Goal: Ask a question

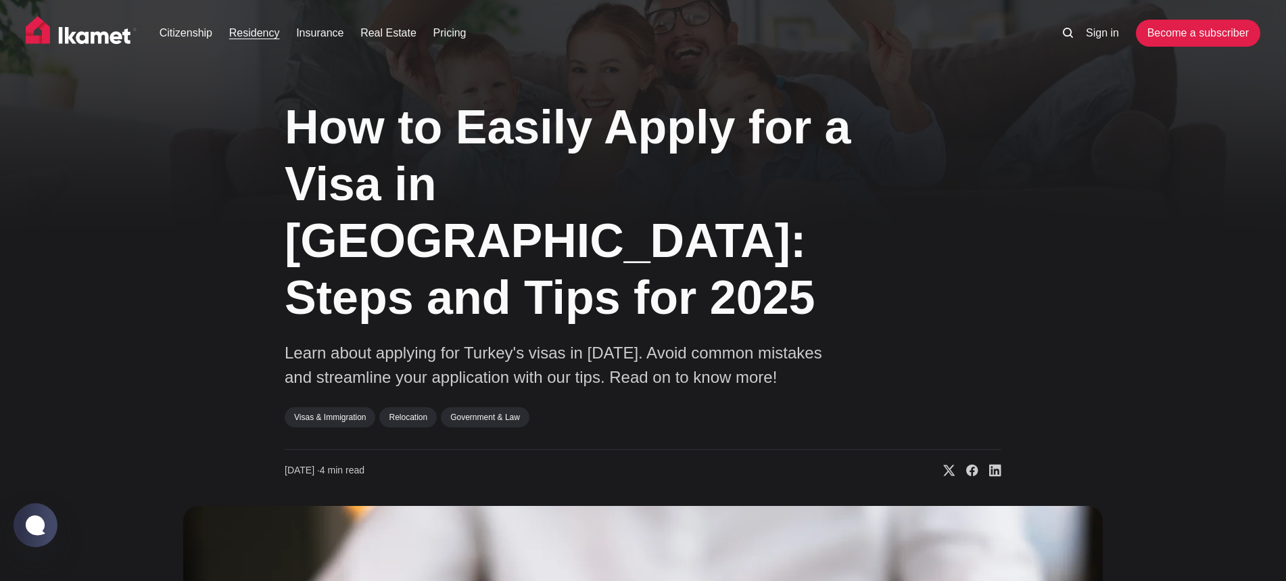
click at [249, 31] on link "Residency" at bounding box center [254, 33] width 51 height 16
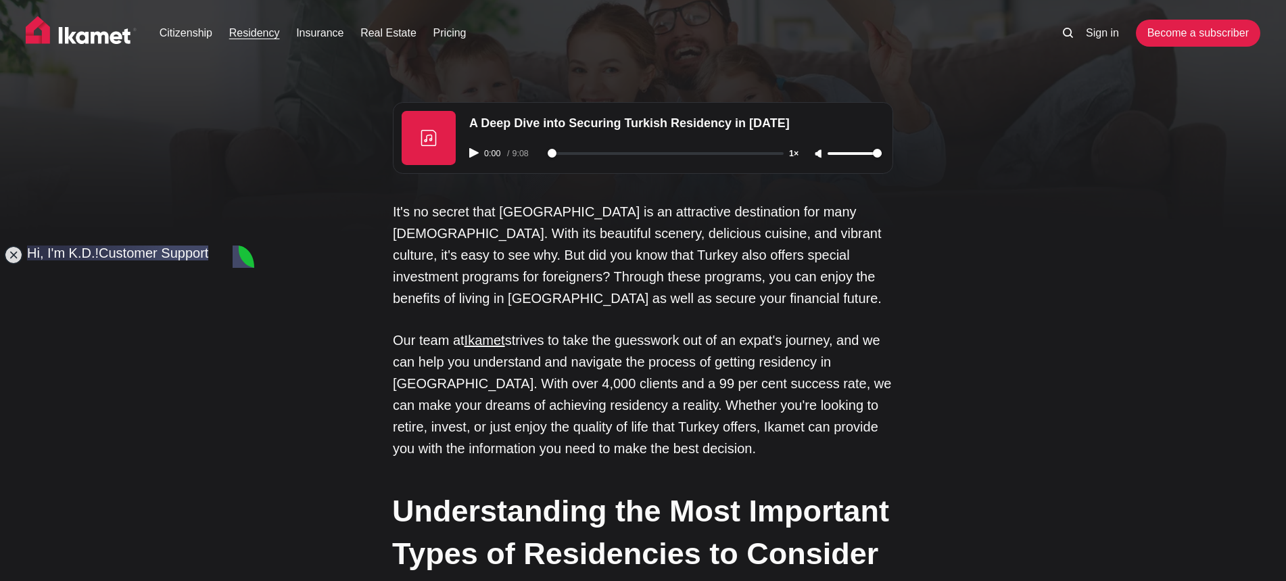
type textarea "H"
type textarea "'"
type textarea "h"
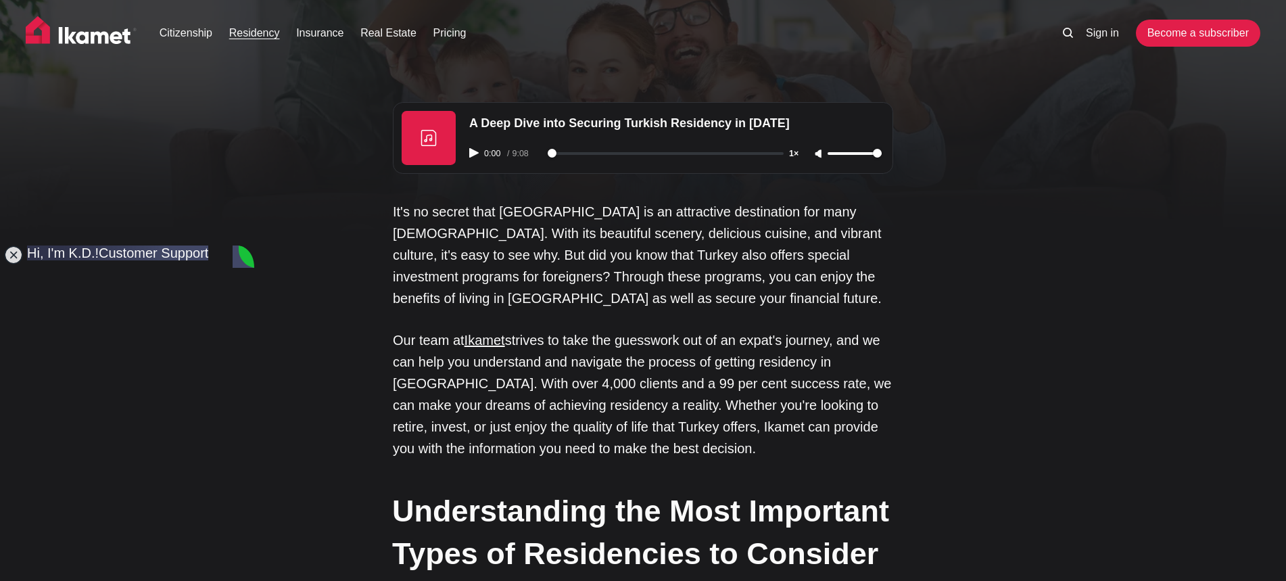
type textarea "H"
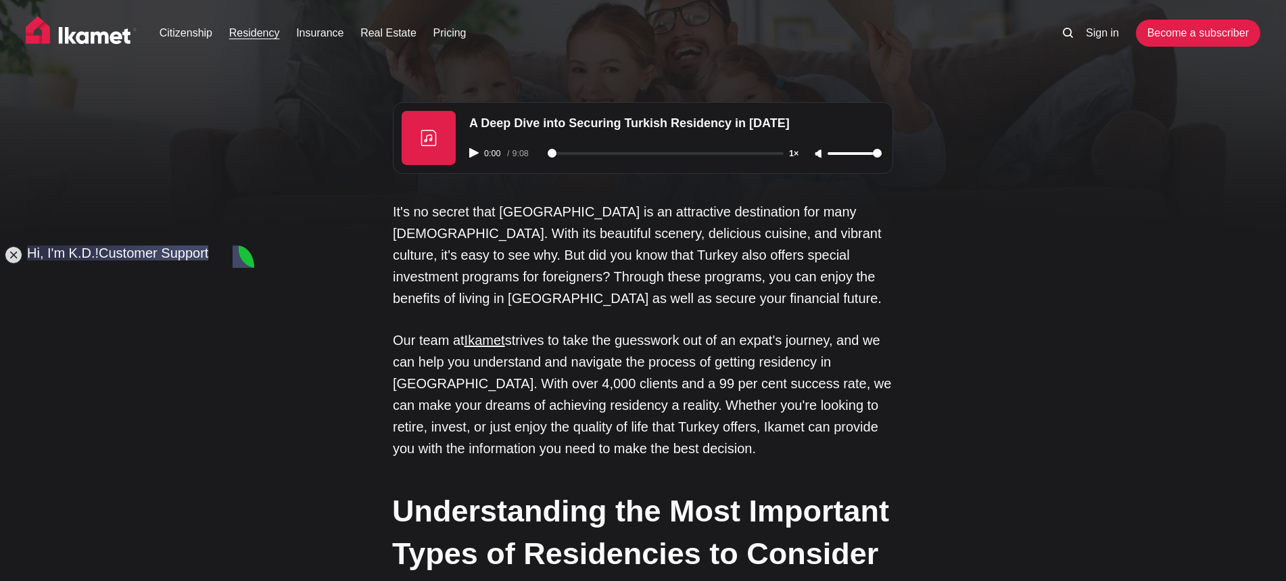
type textarea "F"
type textarea "G"
type textarea "K"
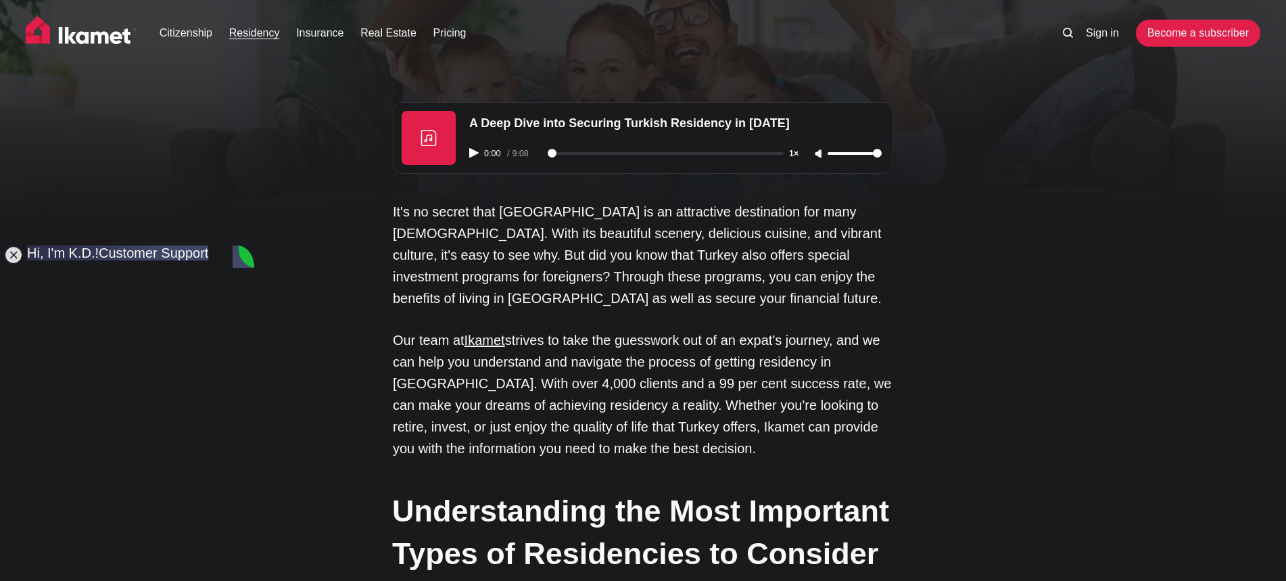
type textarea "Z"
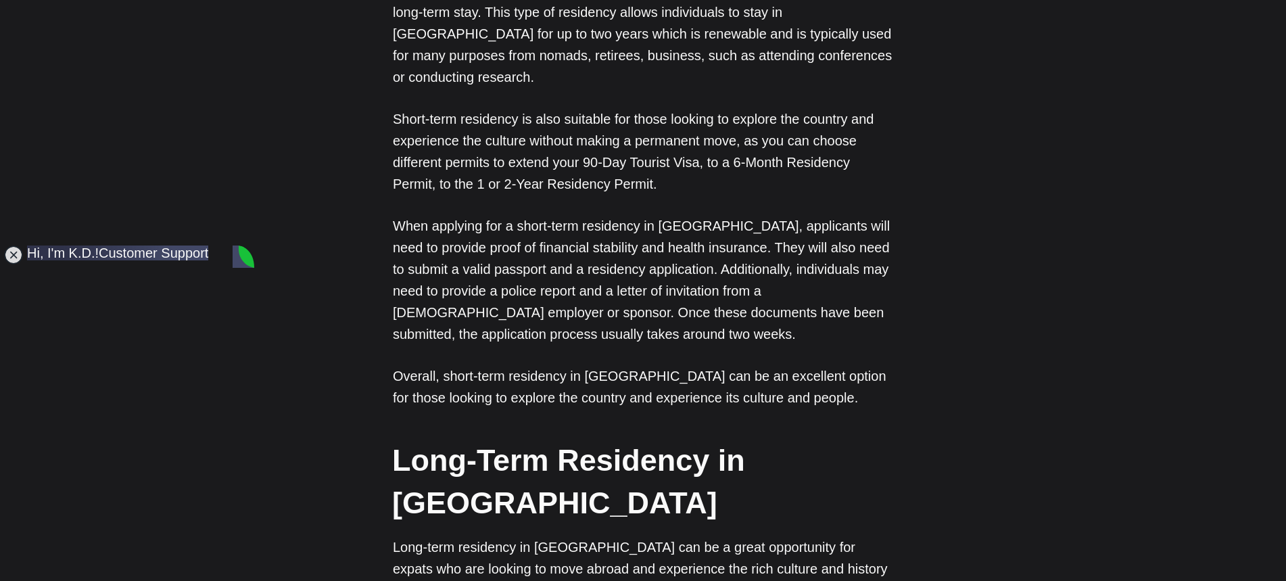
scroll to position [886, 0]
drag, startPoint x: 192, startPoint y: 531, endPoint x: 67, endPoint y: 529, distance: 125.1
type textarea "h"
type textarea "i"
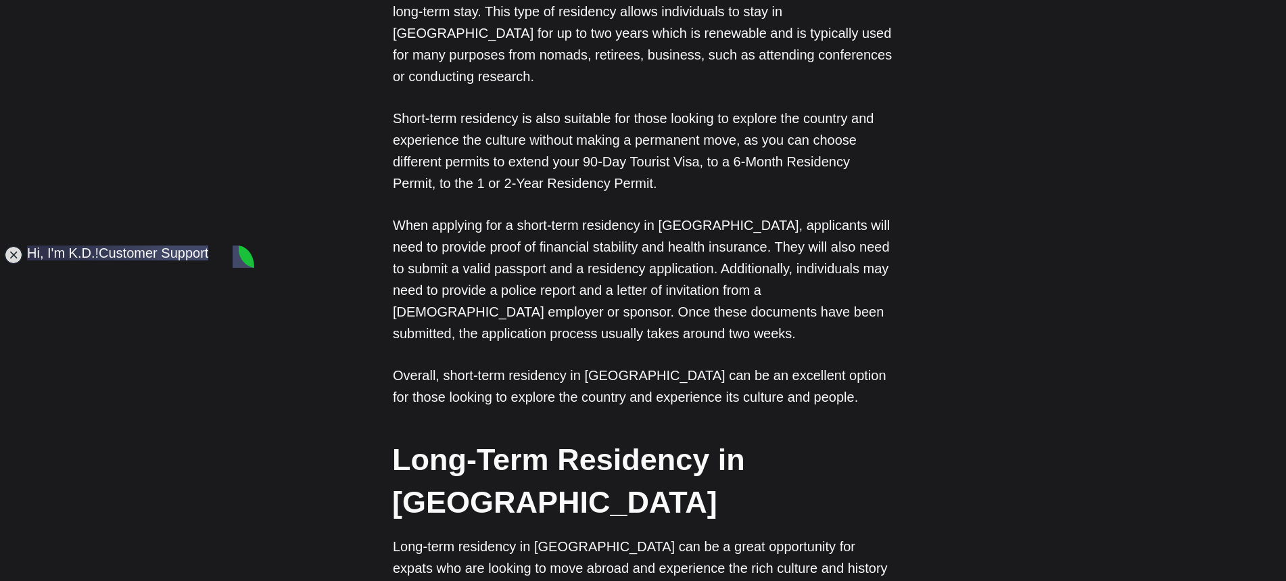
type textarea "I"
type textarea "hello! I have a question regarding which visa i should apply for."
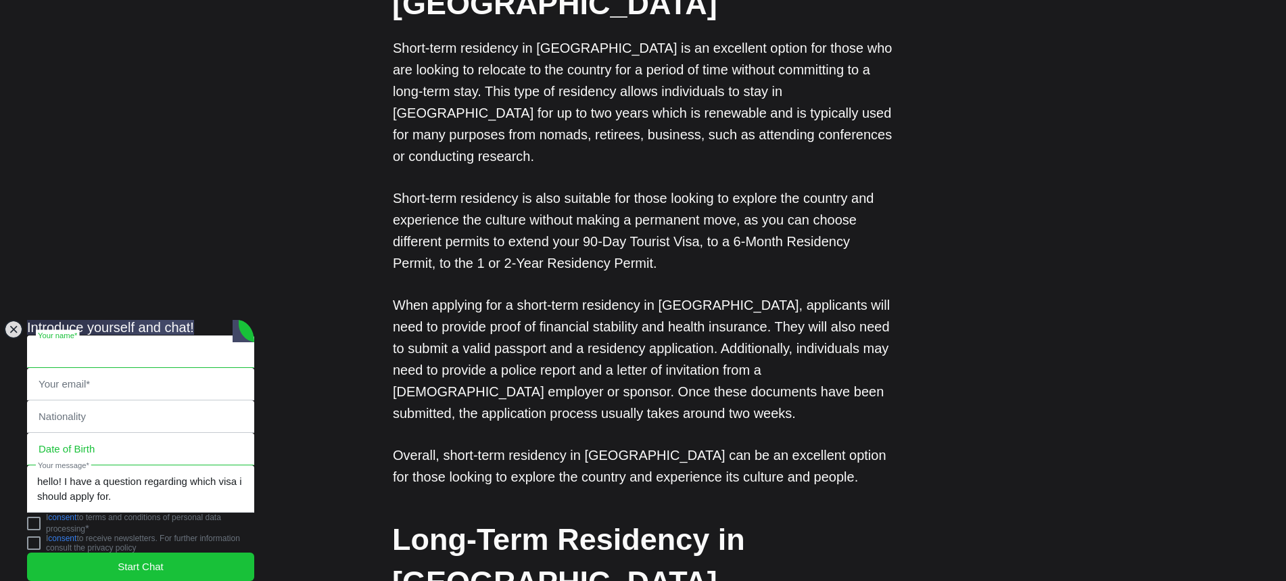
scroll to position [818, 0]
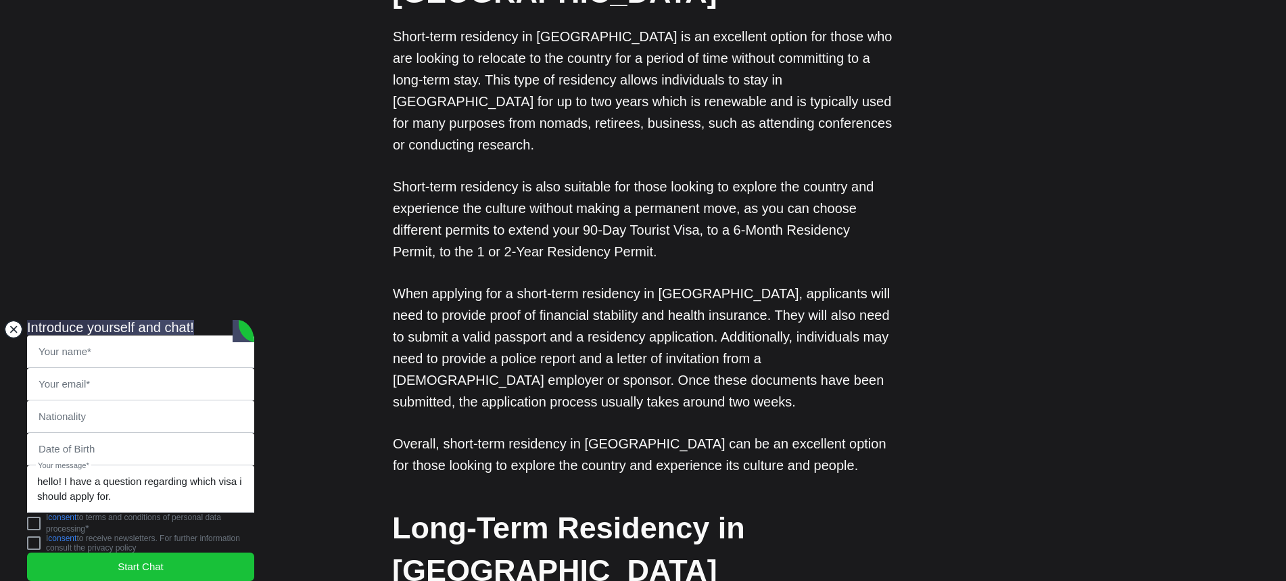
click at [16, 320] on jdiv at bounding box center [13, 329] width 19 height 19
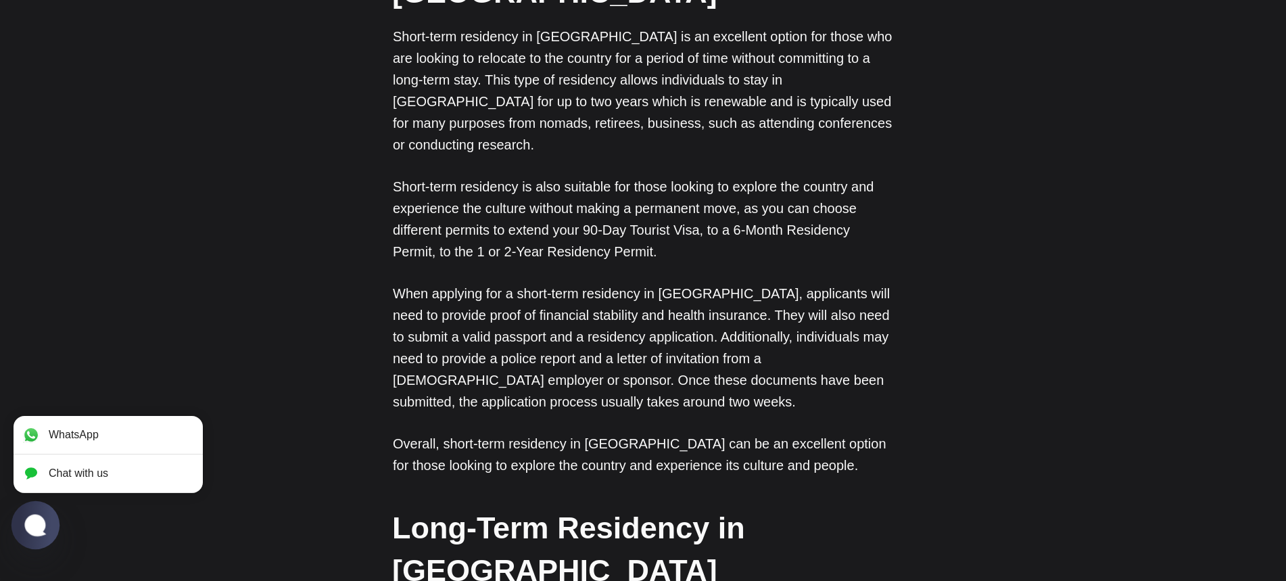
click at [32, 522] on jdiv at bounding box center [35, 524] width 26 height 23
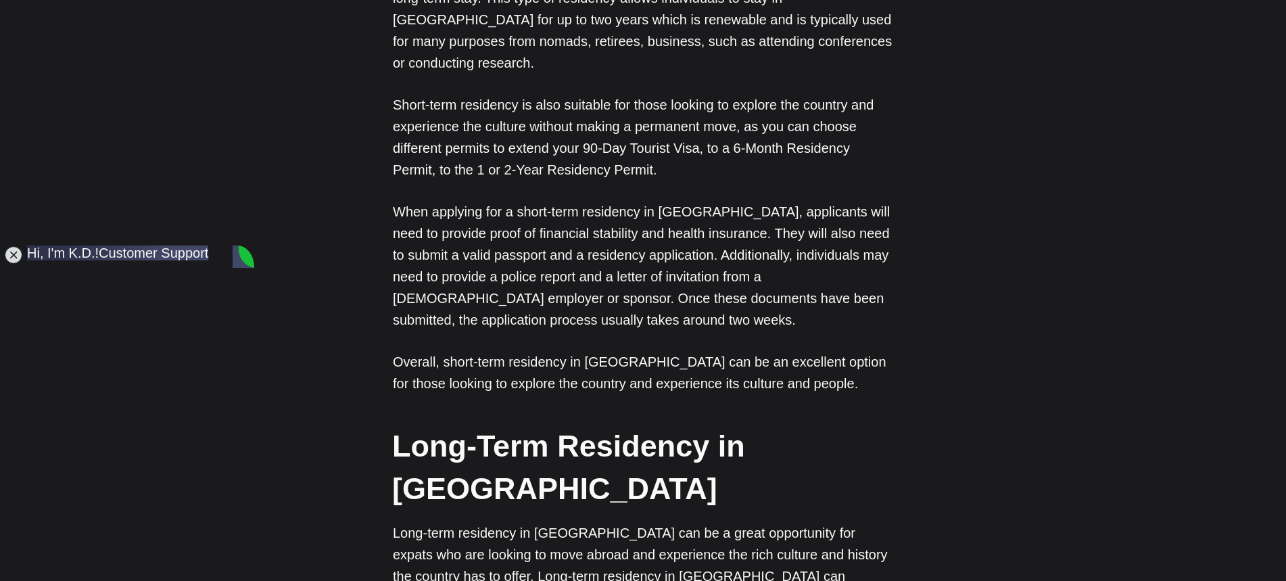
scroll to position [164, 0]
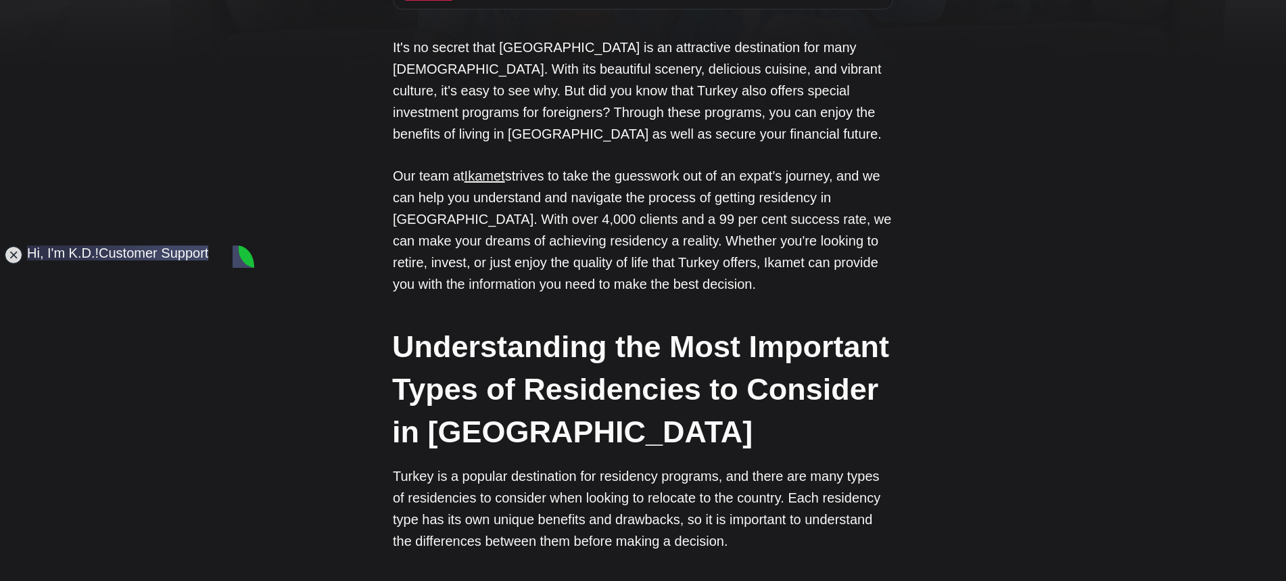
type textarea "i"
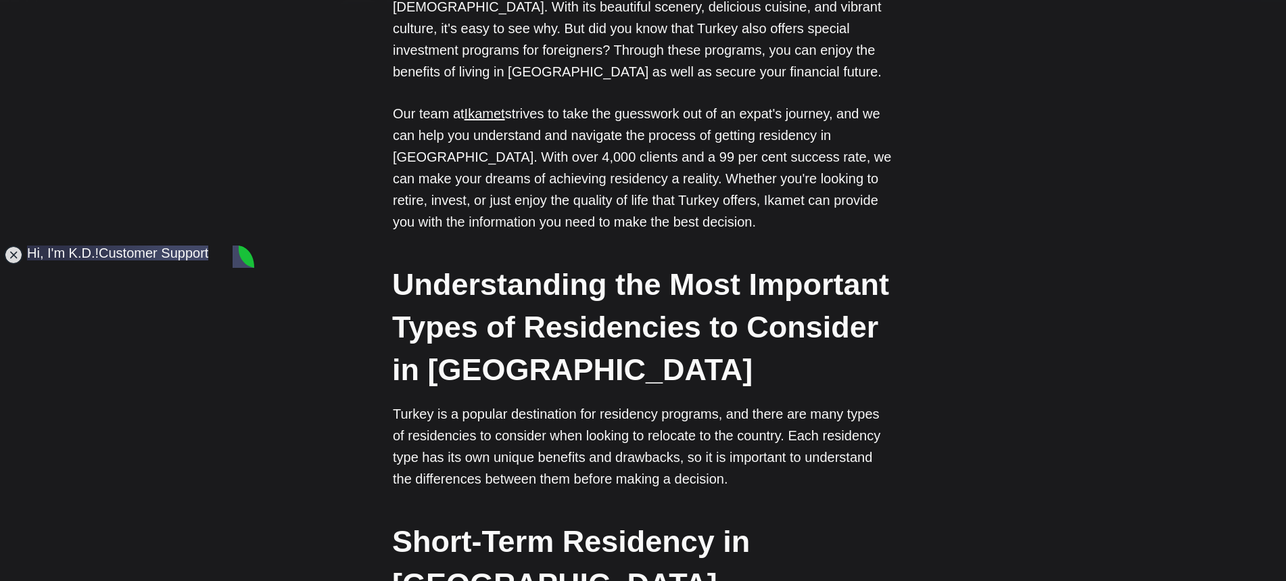
scroll to position [730, 0]
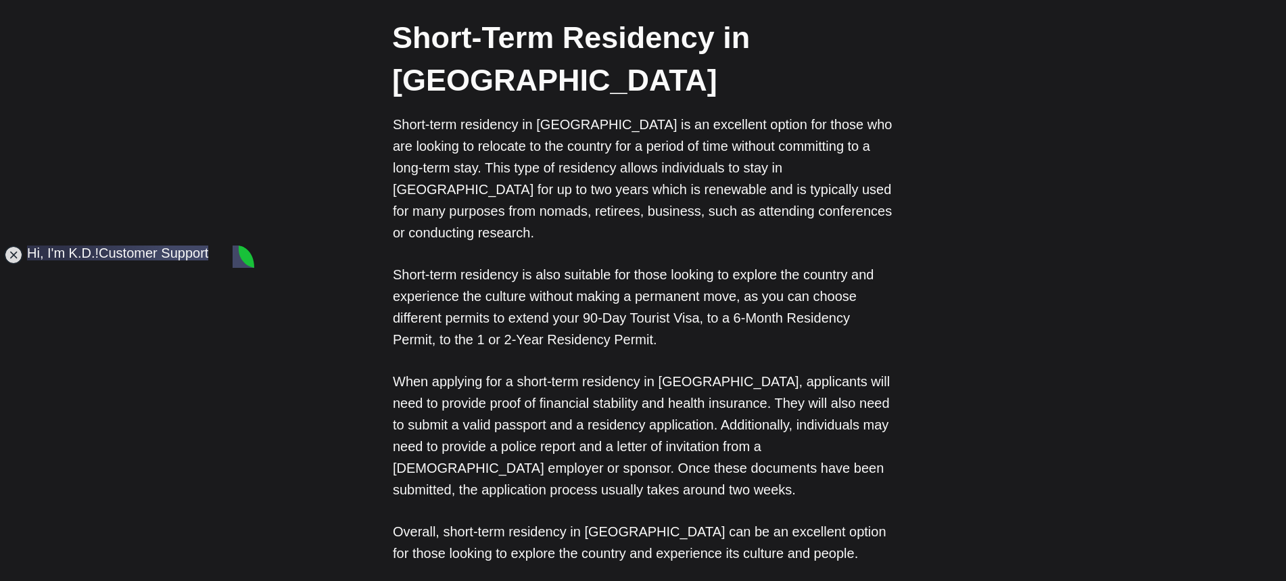
type textarea "Hello, I have a question regarding which visa/permit i need to apply for. I hav…"
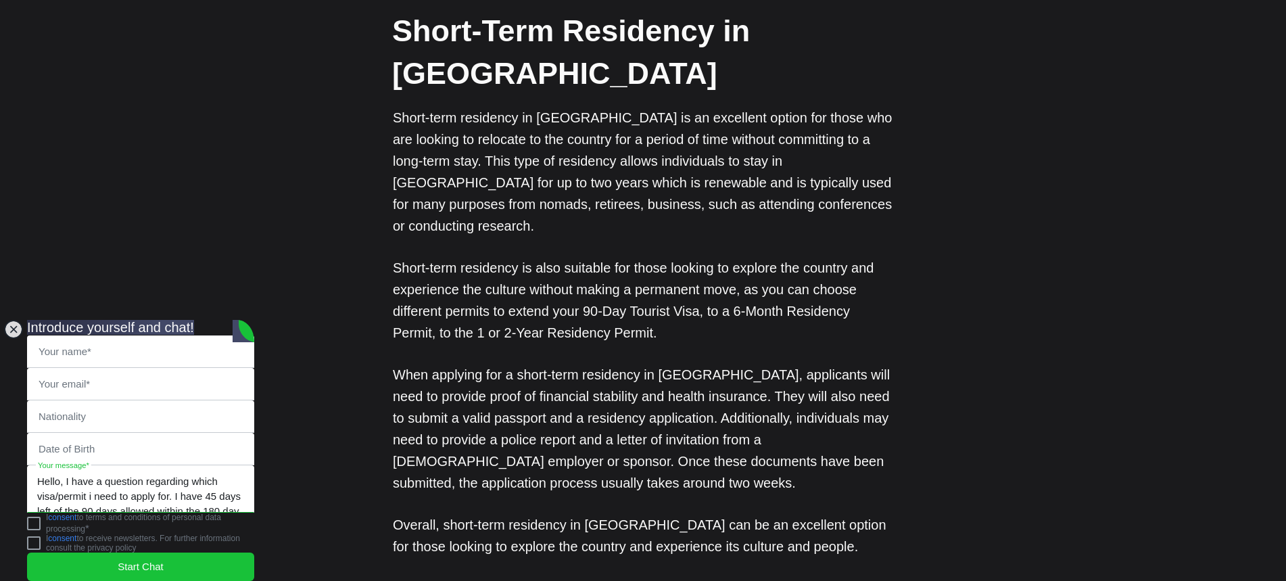
scroll to position [30, 0]
click at [213, 483] on textarea "Hello, I have a question regarding which visa/permit i need to apply for. I hav…" at bounding box center [141, 489] width 226 height 46
click at [85, 483] on textarea "Hello, I have a question regarding which visa/permit i need to apply for. I hav…" at bounding box center [141, 489] width 226 height 46
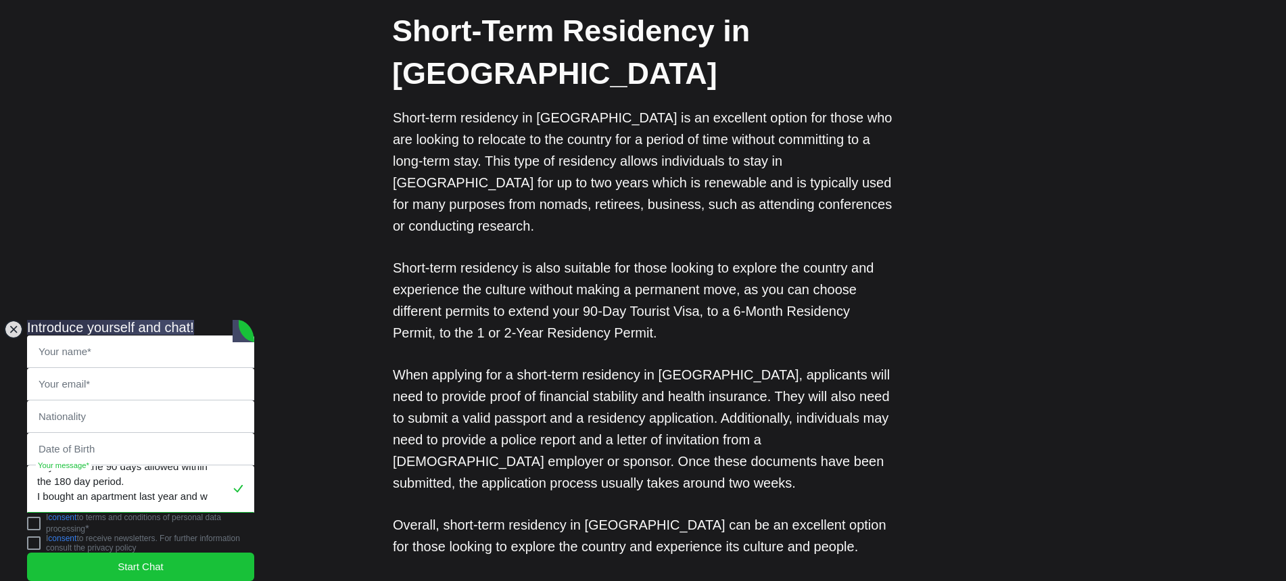
click at [159, 486] on textarea "Hello, I have a question regarding which visa/permit i need to apply for. I hav…" at bounding box center [141, 489] width 226 height 46
drag, startPoint x: 160, startPoint y: 487, endPoint x: 170, endPoint y: 502, distance: 18.6
click at [160, 487] on textarea "Hello, I have a question regarding which visa/permit i need to apply for. I hav…" at bounding box center [141, 489] width 226 height 46
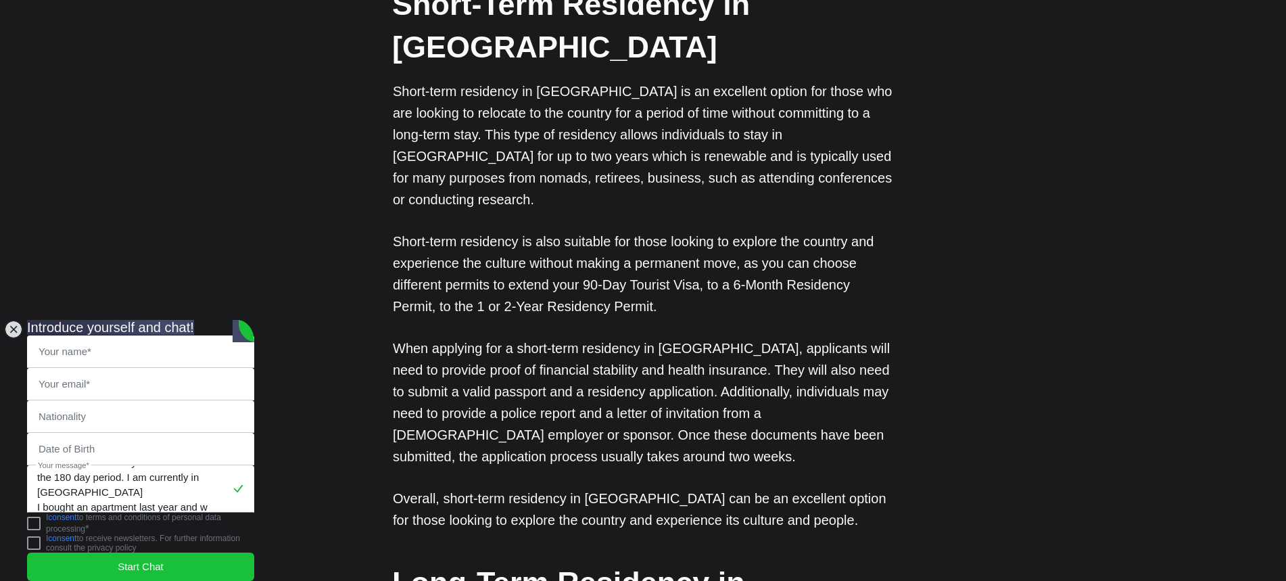
drag, startPoint x: 192, startPoint y: 539, endPoint x: 380, endPoint y: 635, distance: 210.7
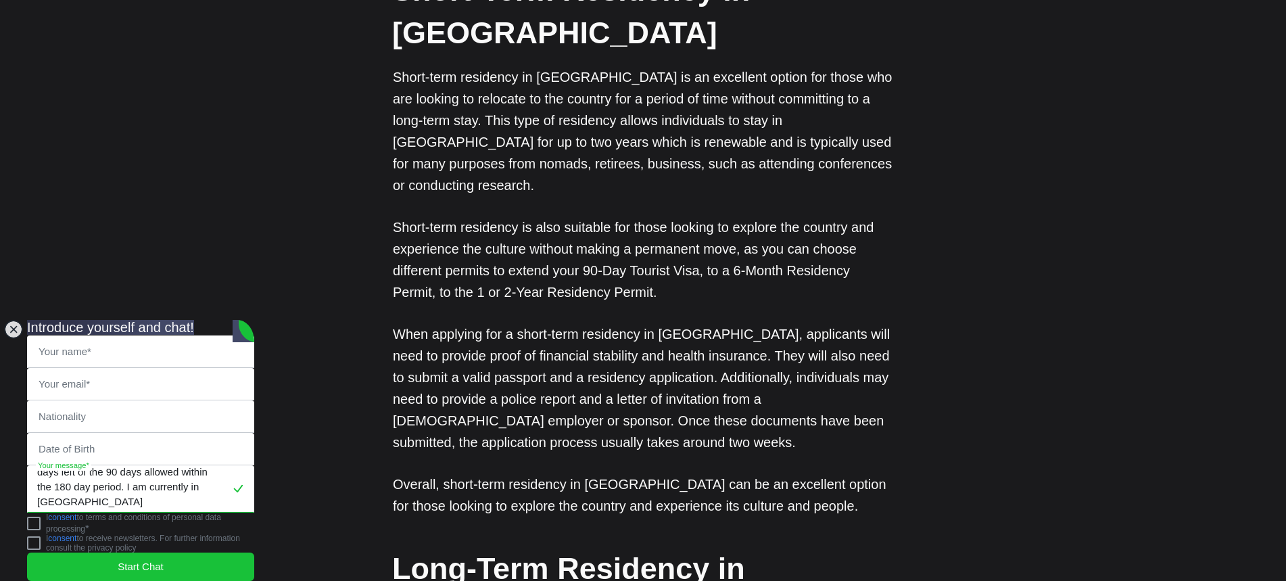
scroll to position [41, 0]
click at [220, 487] on textarea "Hello, I have a question regarding which visa/permit i need to apply for. I hav…" at bounding box center [141, 489] width 226 height 46
type textarea "Hello, I have a question regarding which visa/permit i need to apply for. I hav…"
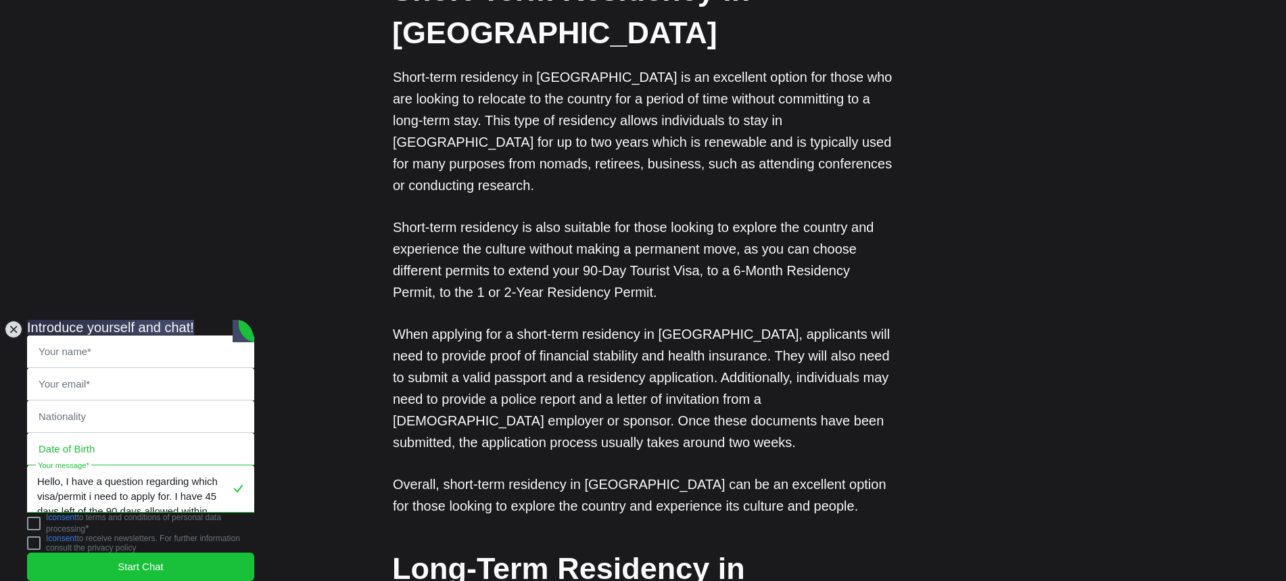
drag, startPoint x: 122, startPoint y: 489, endPoint x: 42, endPoint y: 435, distance: 96.7
click at [54, 439] on jdiv "Your name* Your email* Nationality Date of Birth Hello, I have a question regar…" at bounding box center [140, 453] width 227 height 237
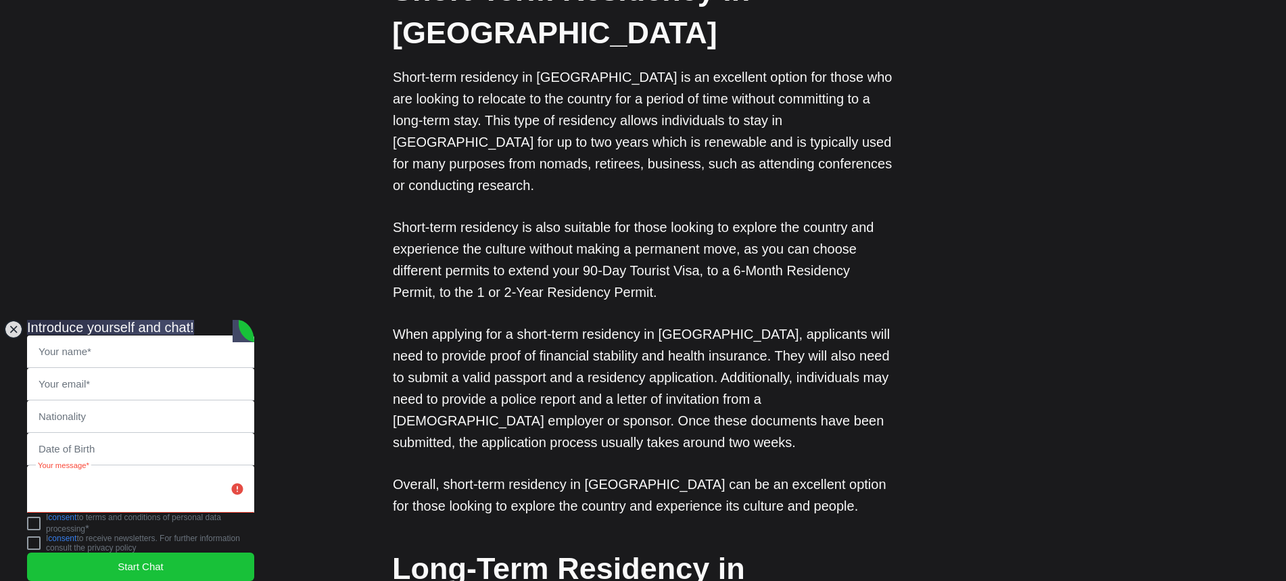
click at [81, 466] on textarea at bounding box center [141, 489] width 226 height 46
click at [75, 496] on textarea "Hello! I have a question regarding which visa to apply for after 90 days within…" at bounding box center [141, 489] width 226 height 46
click at [178, 493] on textarea "Hello! I have a question regarding which visa to apply for after 90 days within…" at bounding box center [141, 489] width 226 height 46
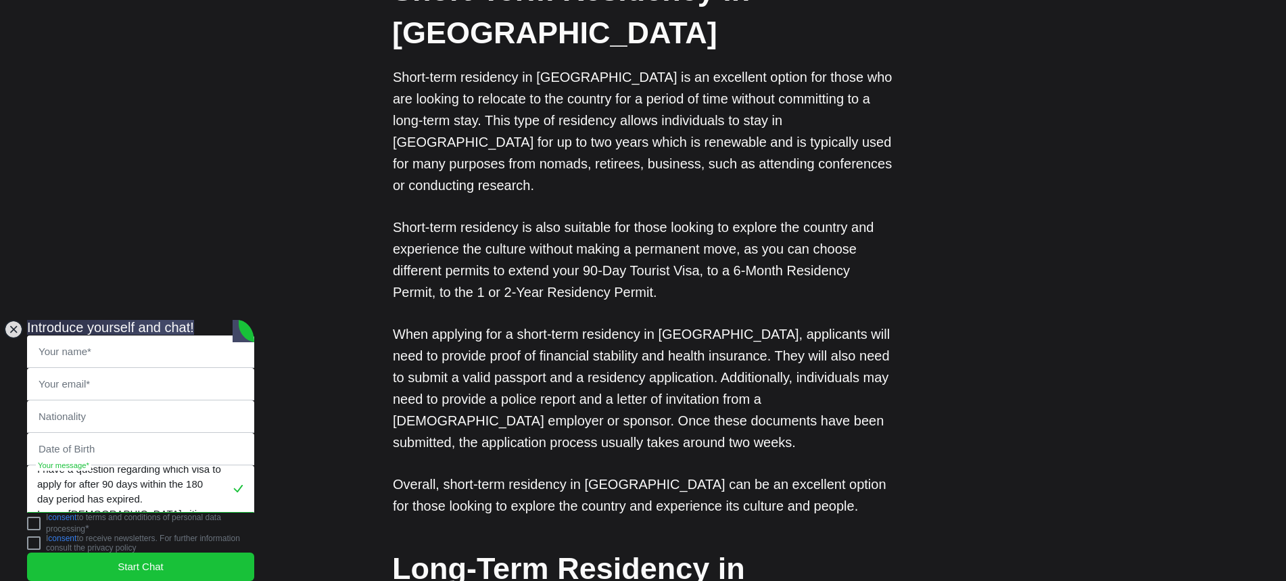
click at [147, 476] on textarea "Hello! I have a question regarding which visa to apply for after 90 days within…" at bounding box center [141, 489] width 226 height 46
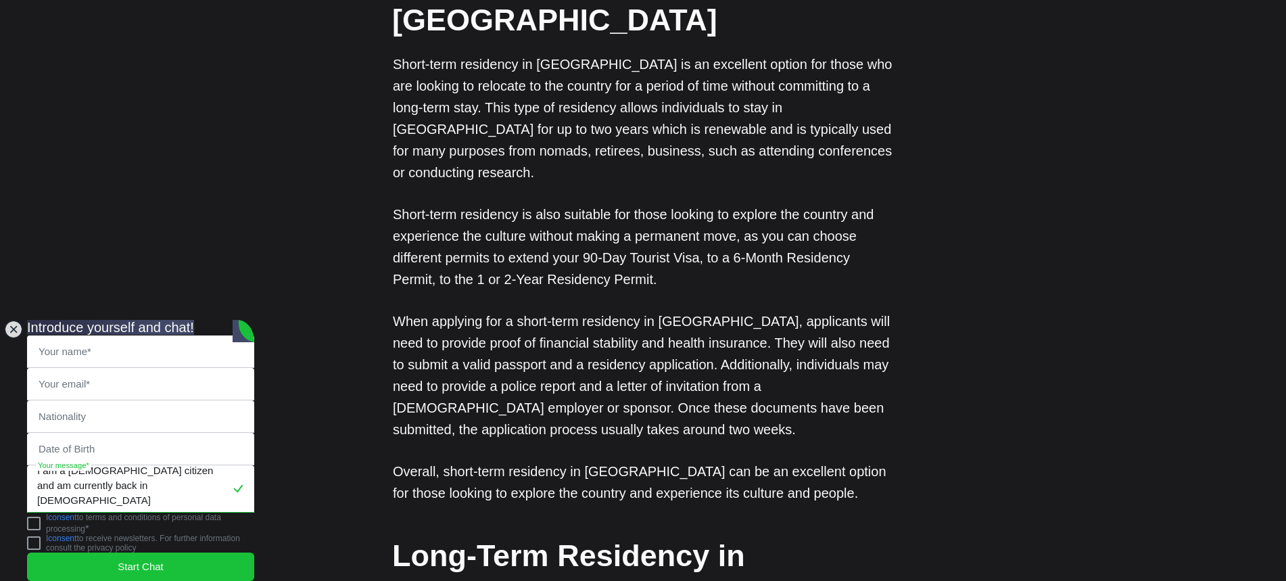
scroll to position [74, 0]
click at [201, 486] on textarea "Hello! I have a question regarding which visa to apply for after the 90 days wi…" at bounding box center [141, 489] width 226 height 46
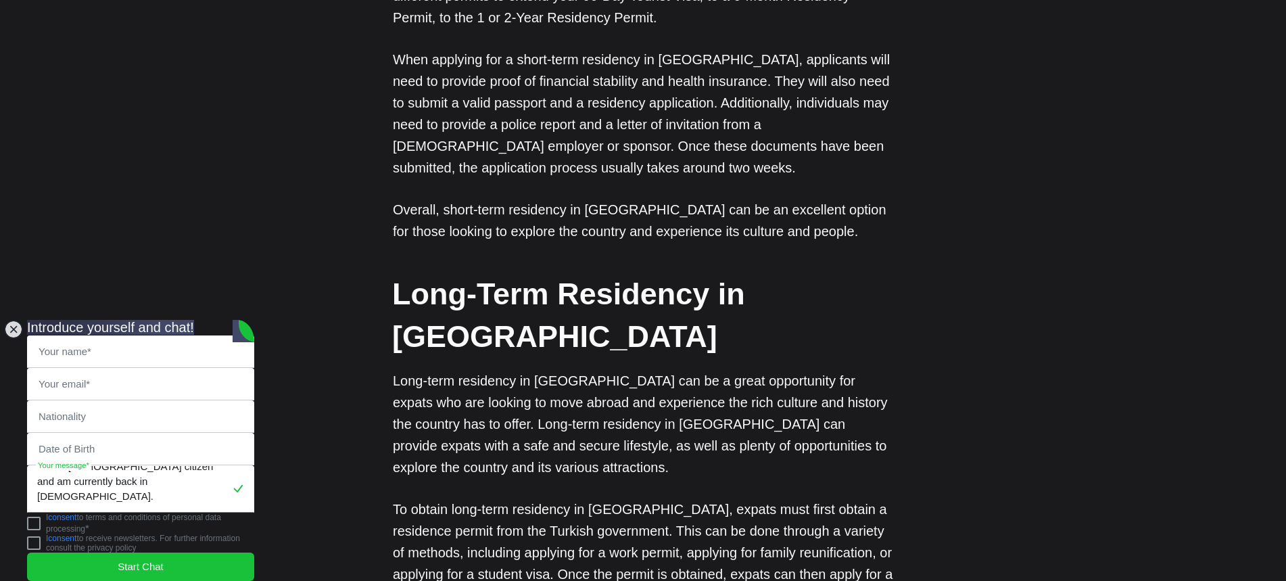
click at [204, 489] on textarea "Hello! I have a question regarding which visa to apply for after the 90 days wi…" at bounding box center [141, 489] width 226 height 46
click at [153, 479] on textarea "Hello! I have a question regarding which visa to apply for after the 90 days wi…" at bounding box center [141, 489] width 226 height 46
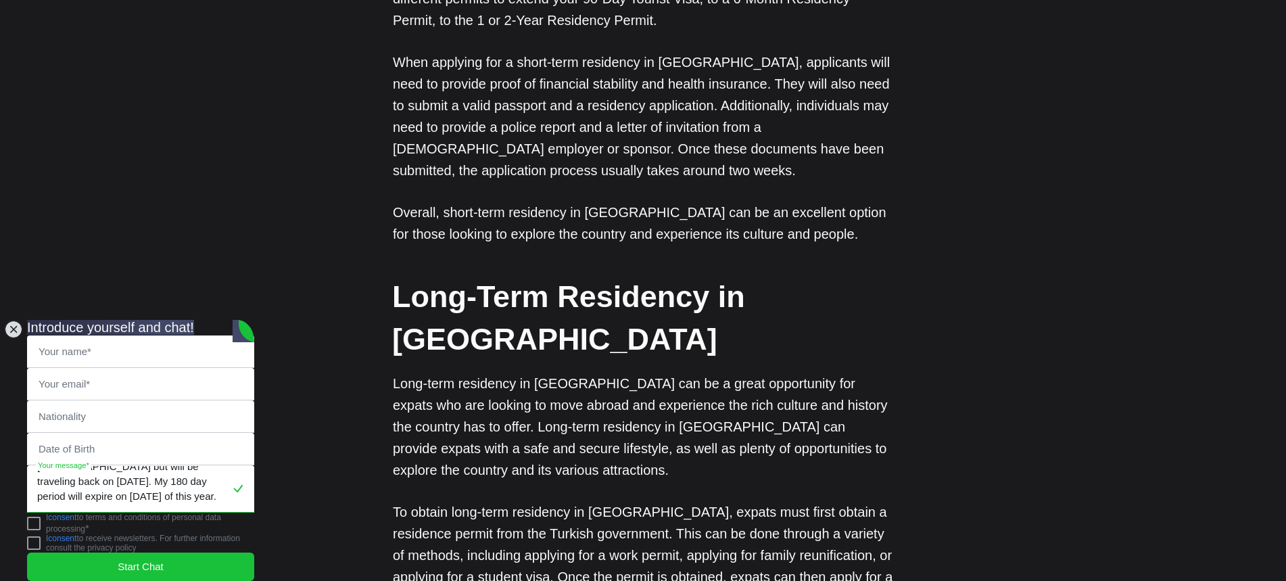
scroll to position [134, 0]
click at [118, 485] on textarea "Hello! I have a question regarding which visa to apply for after the 90 days wi…" at bounding box center [141, 489] width 226 height 46
click at [143, 485] on textarea "Hello! I have a question regarding which visa to apply for after the 90 days wi…" at bounding box center [141, 489] width 226 height 46
click at [137, 485] on textarea "Hello! I have a question regarding which visa to apply for after the 90 days wi…" at bounding box center [141, 489] width 226 height 46
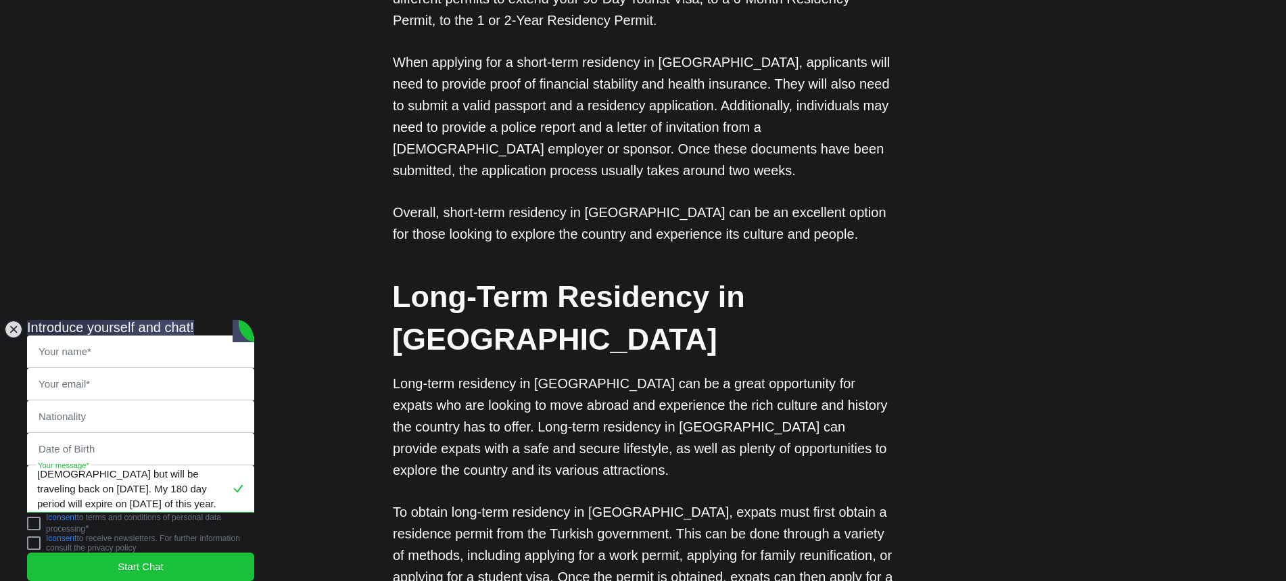
click at [139, 478] on textarea "Hello! I have a question regarding which visa to apply for after the 90 days wi…" at bounding box center [141, 489] width 226 height 46
click at [170, 474] on textarea "Hello! I have a question regarding which visa to apply for after the 90 days wi…" at bounding box center [141, 489] width 226 height 46
click at [137, 481] on textarea "Hello! I have a question regarding which visa to apply for after the 90 days wi…" at bounding box center [141, 489] width 226 height 46
drag, startPoint x: 137, startPoint y: 481, endPoint x: 174, endPoint y: 491, distance: 38.1
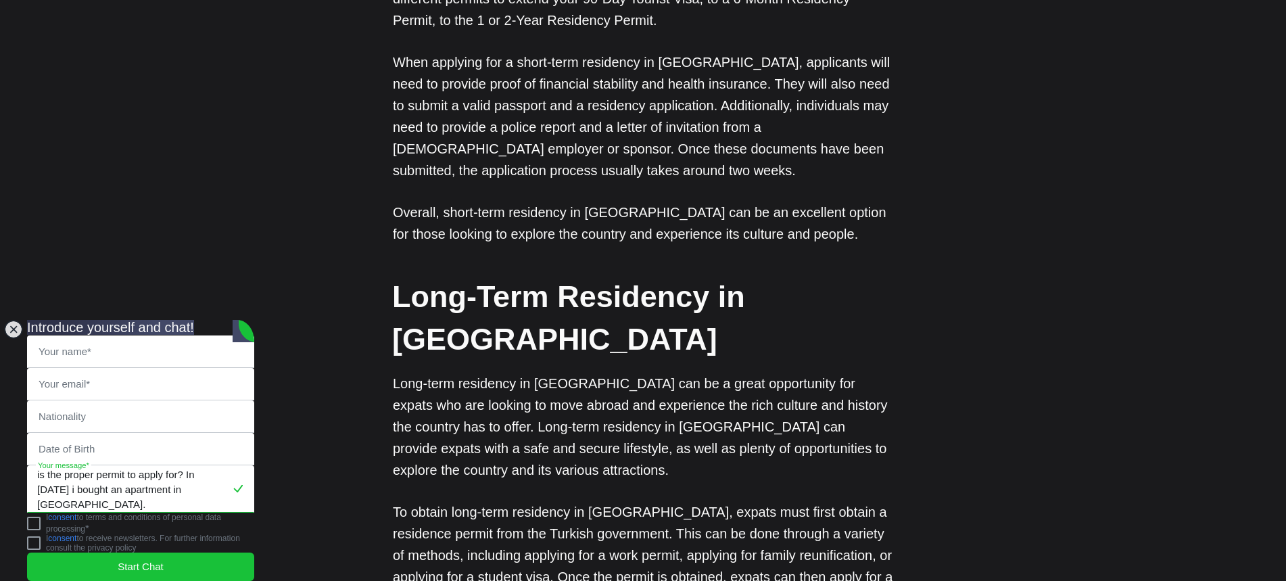
click at [145, 483] on textarea "Hello! I have a question regarding which visa to apply for after the 90 days wi…" at bounding box center [141, 489] width 226 height 46
click at [135, 484] on textarea "Hello! I have a question regarding which visa to apply for after the 90 days wi…" at bounding box center [141, 489] width 226 height 46
click at [136, 473] on textarea "Hello! I have a question regarding which visa to apply for after the 90 days wi…" at bounding box center [141, 489] width 226 height 46
click at [48, 478] on textarea "Hello! I have a question regarding which visa to apply for after the 90 days wi…" at bounding box center [141, 489] width 226 height 46
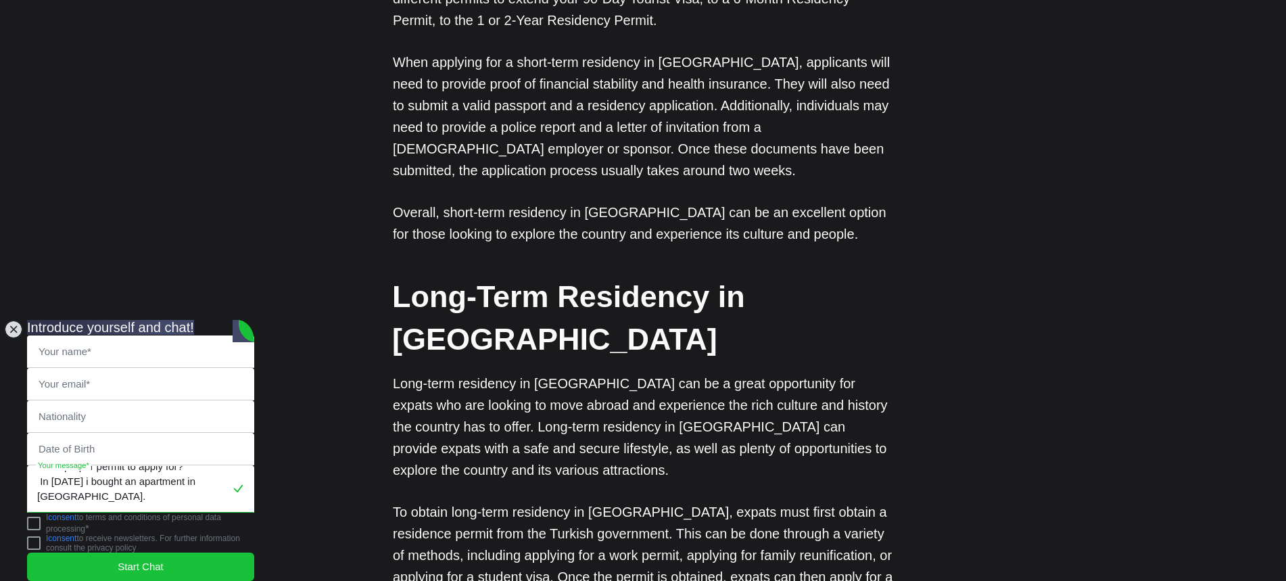
click at [51, 478] on textarea "Hello! I have a question regarding which visa to apply for after the 90 days wi…" at bounding box center [141, 489] width 226 height 46
click at [185, 493] on textarea "Hello! I have a question regarding which visa to apply for after the 90 days wi…" at bounding box center [141, 489] width 226 height 46
type textarea "Hello! I have a question regarding which visa to apply for after the 90 days wi…"
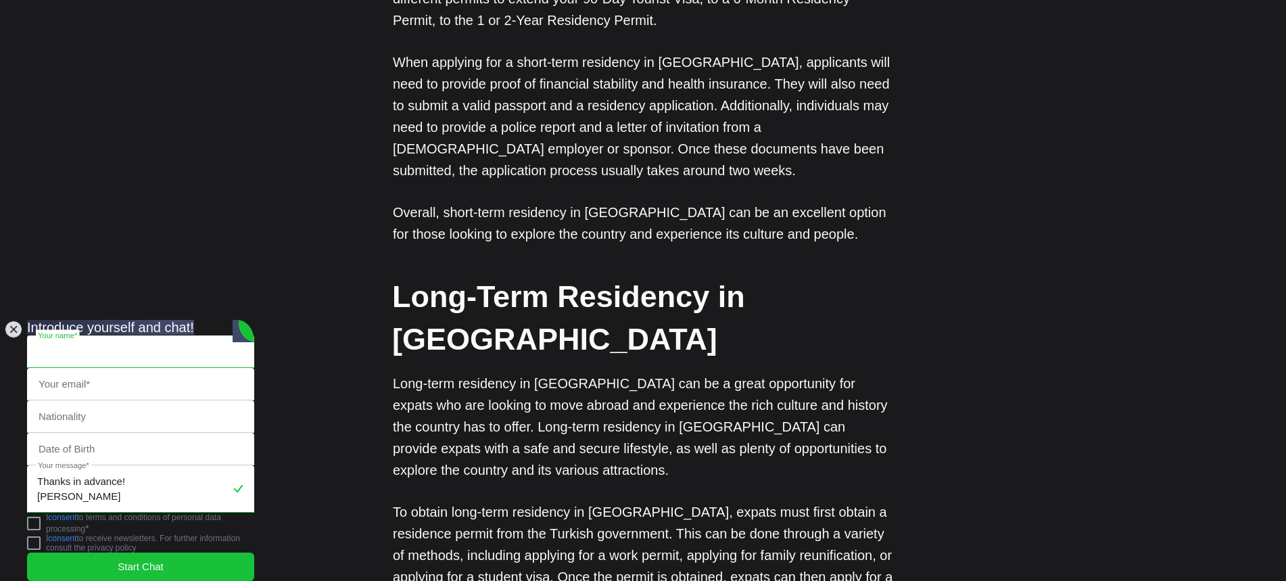
click at [120, 336] on input "text" at bounding box center [141, 351] width 226 height 31
type input "Ali Asghar"
click at [80, 368] on input "email" at bounding box center [141, 383] width 226 height 31
type input "asghar.jassebi46@gmail.com"
type input "Sverige"
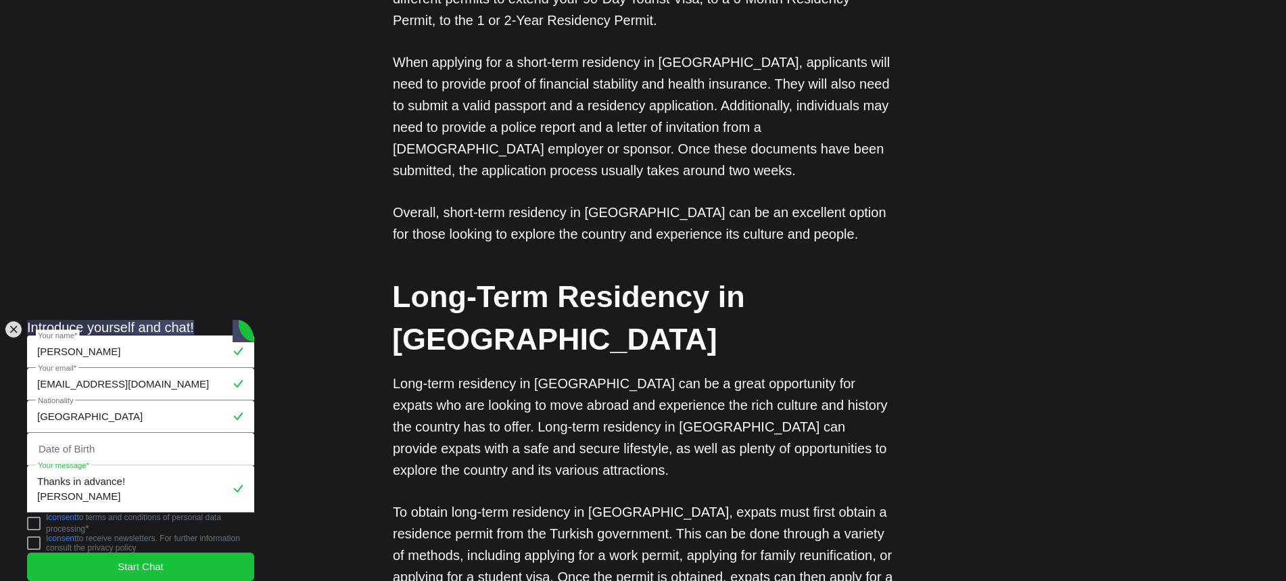
scroll to position [253, 0]
click at [41, 520] on jdiv at bounding box center [34, 523] width 14 height 14
click at [133, 561] on span "Start Chat" at bounding box center [141, 566] width 46 height 15
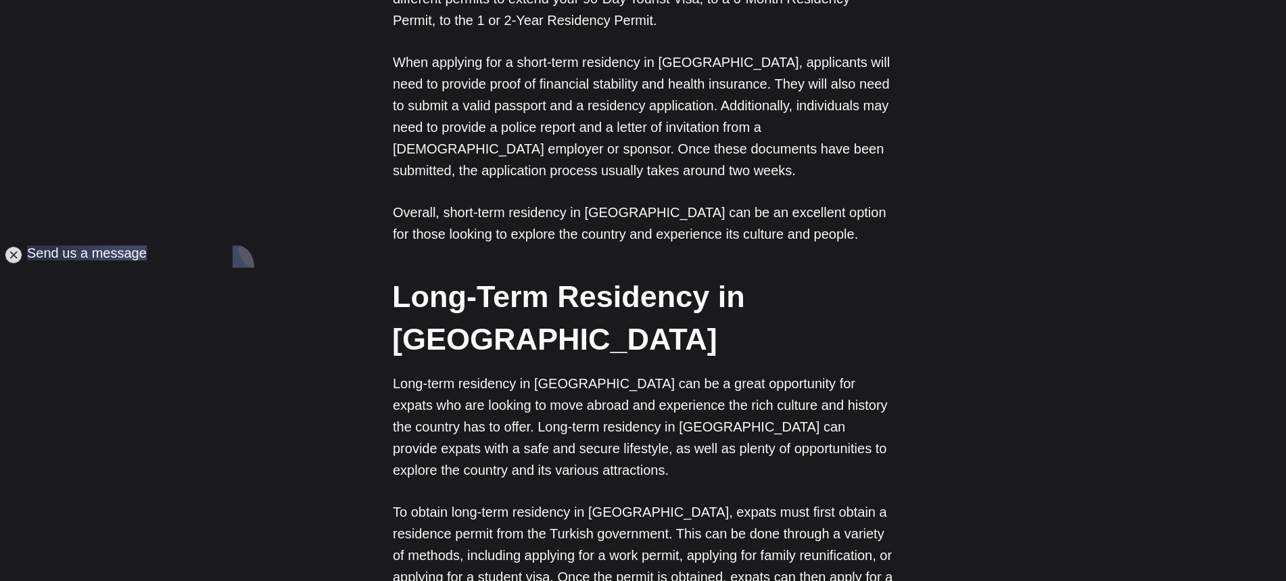
scroll to position [162, 0]
drag, startPoint x: 251, startPoint y: 437, endPoint x: 255, endPoint y: 368, distance: 69.1
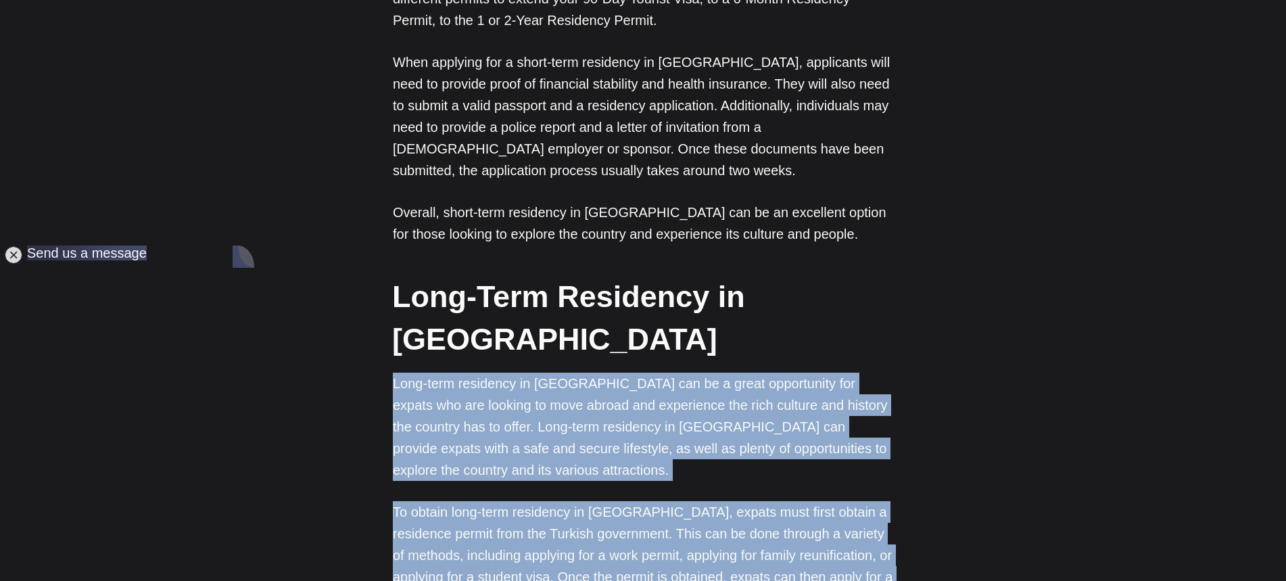
drag, startPoint x: 255, startPoint y: 267, endPoint x: 241, endPoint y: 449, distance: 183.0
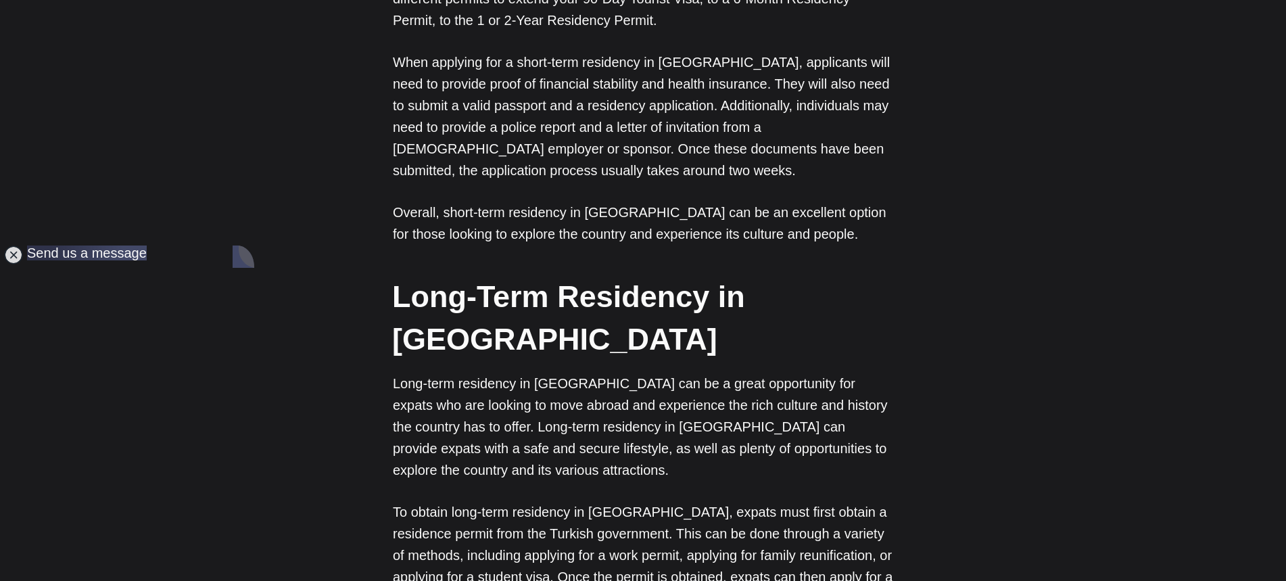
scroll to position [176, 0]
drag, startPoint x: 249, startPoint y: 425, endPoint x: 227, endPoint y: 544, distance: 121.0
drag, startPoint x: 252, startPoint y: 458, endPoint x: 248, endPoint y: 472, distance: 15.4
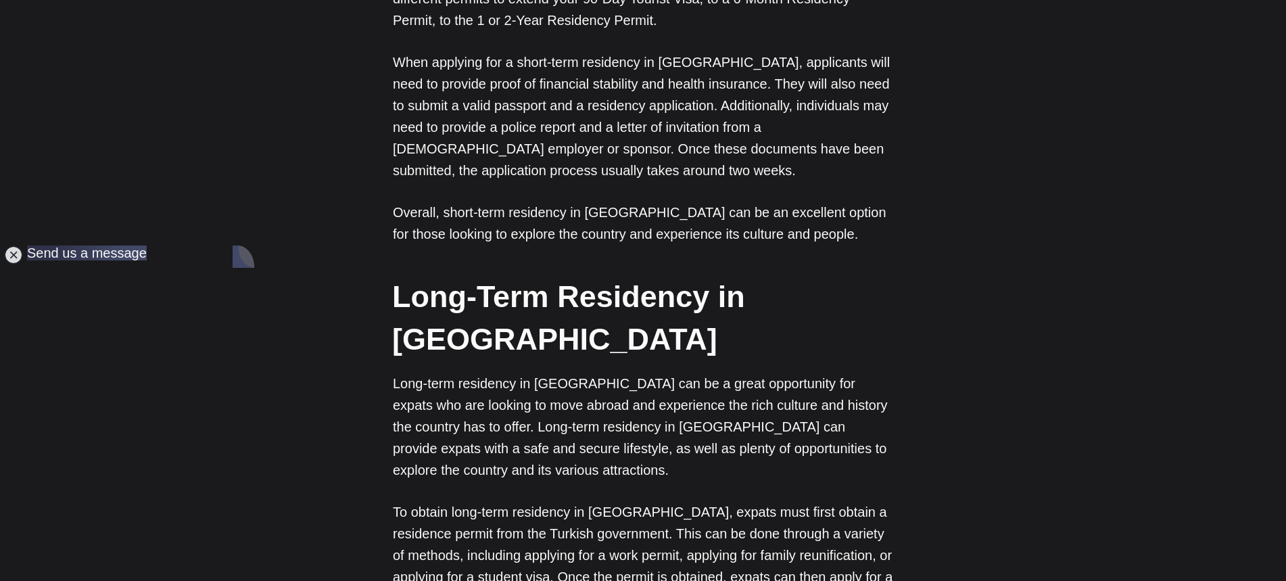
drag, startPoint x: 251, startPoint y: 483, endPoint x: 249, endPoint y: 514, distance: 31.2
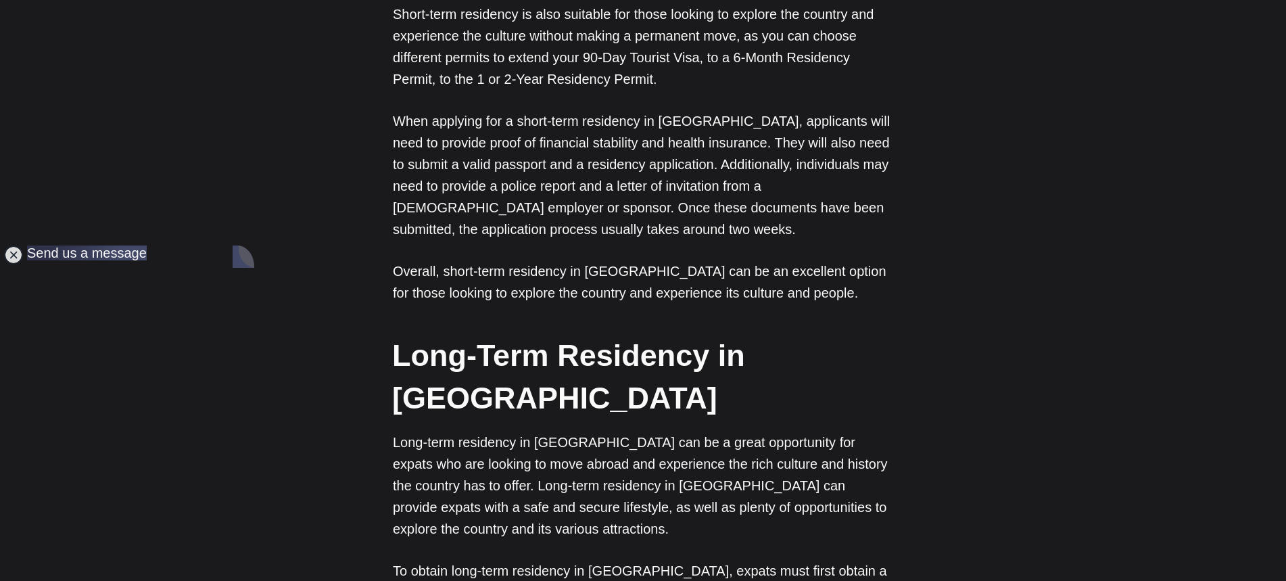
scroll to position [954, 0]
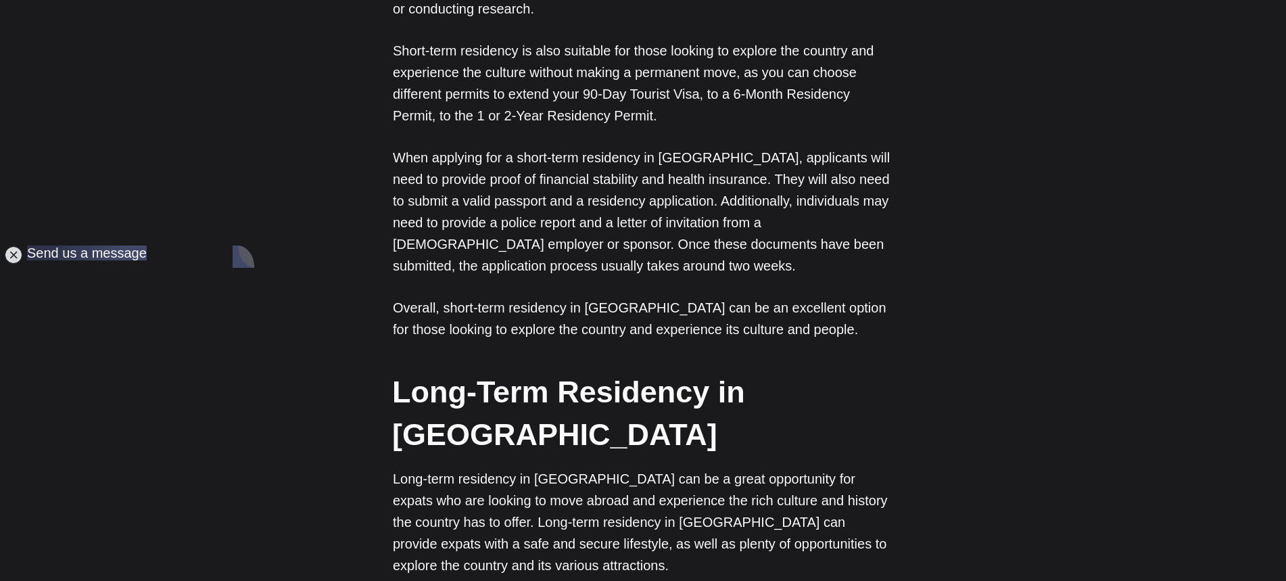
drag, startPoint x: 251, startPoint y: 481, endPoint x: 262, endPoint y: 541, distance: 61.8
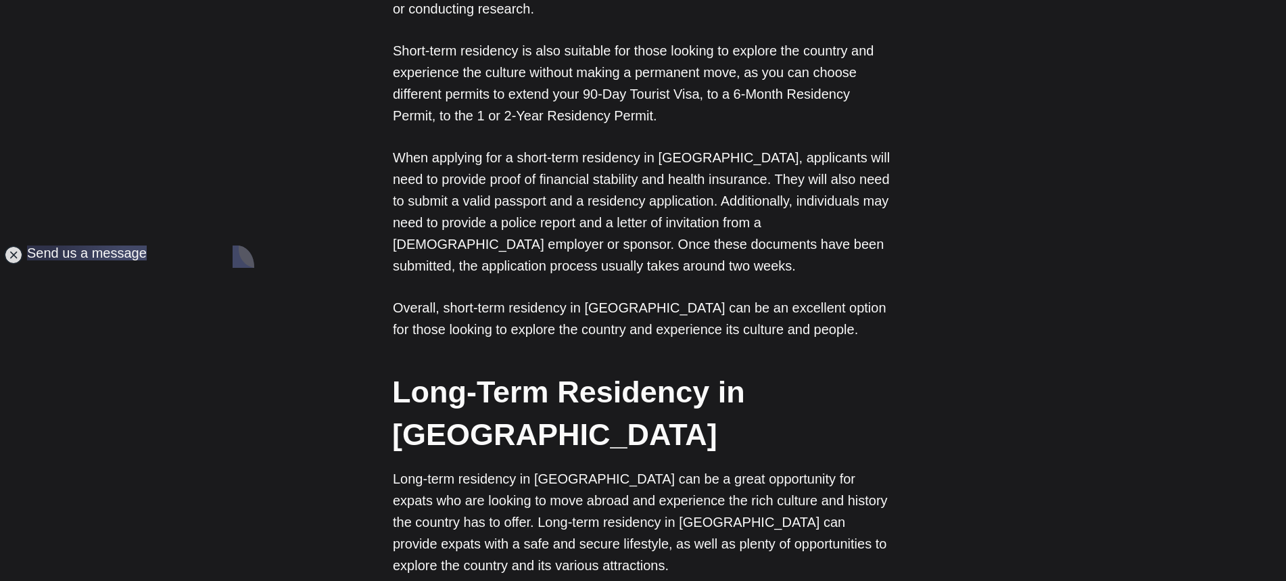
drag, startPoint x: 160, startPoint y: 482, endPoint x: 131, endPoint y: 453, distance: 41.1
drag, startPoint x: 152, startPoint y: 483, endPoint x: 118, endPoint y: 449, distance: 48.7
drag, startPoint x: 105, startPoint y: 382, endPoint x: 220, endPoint y: 516, distance: 177.3
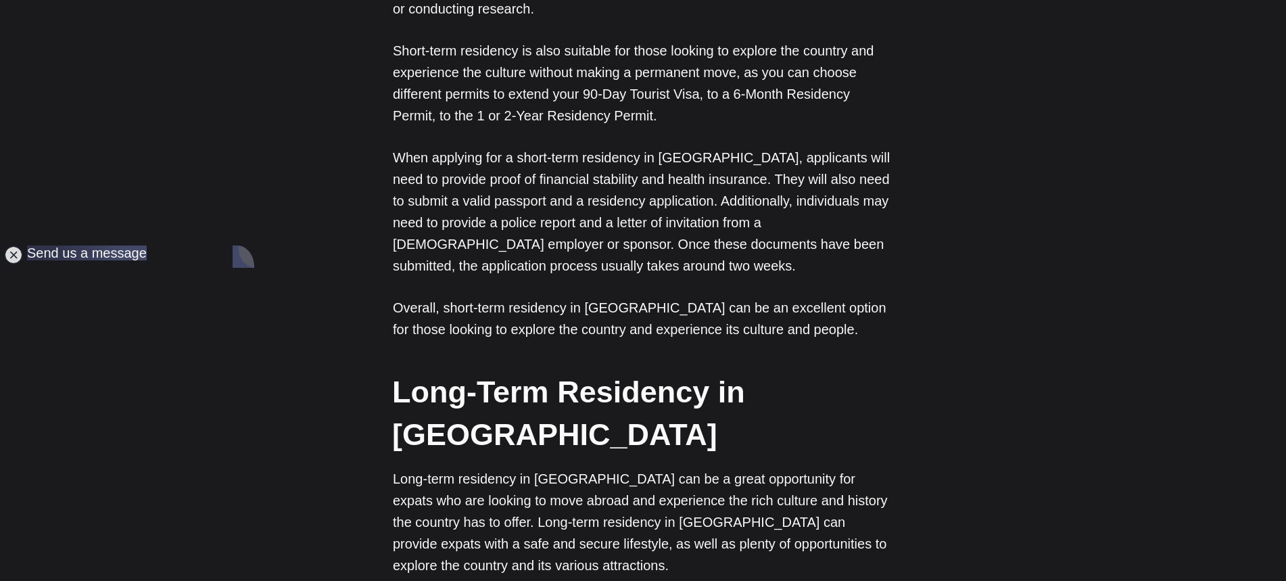
copy jdiv "Hello! I have a question regarding which visa to apply for after the 90 days wi…"
click at [881, 297] on p "Overall, short-term residency in Turkey can be an excellent option for those lo…" at bounding box center [643, 318] width 500 height 43
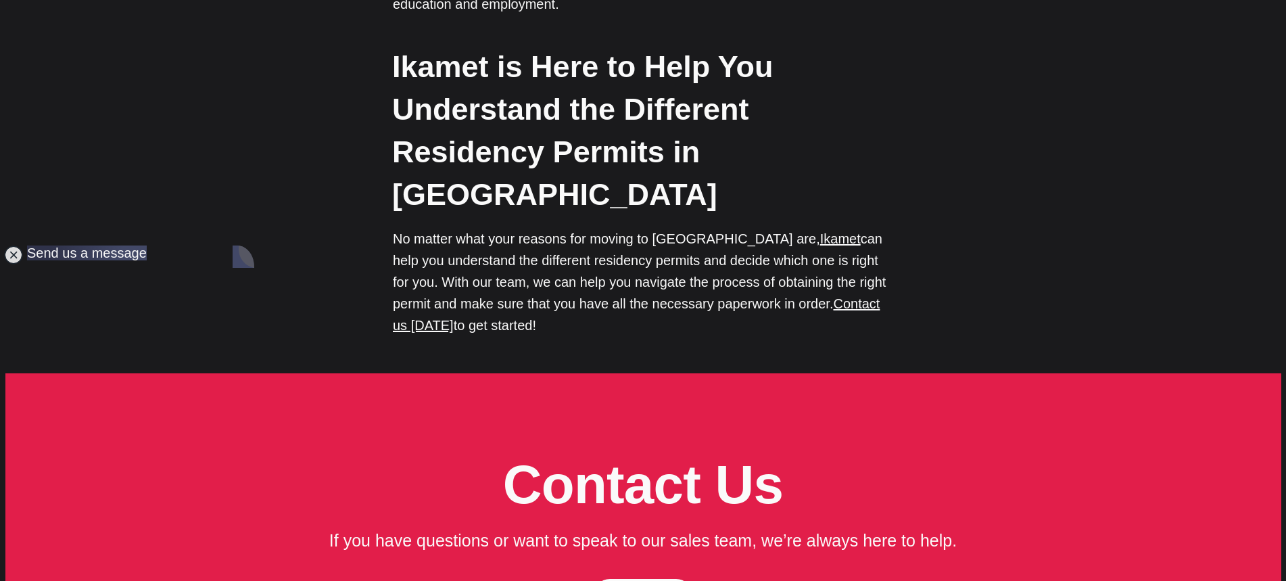
scroll to position [4657, 0]
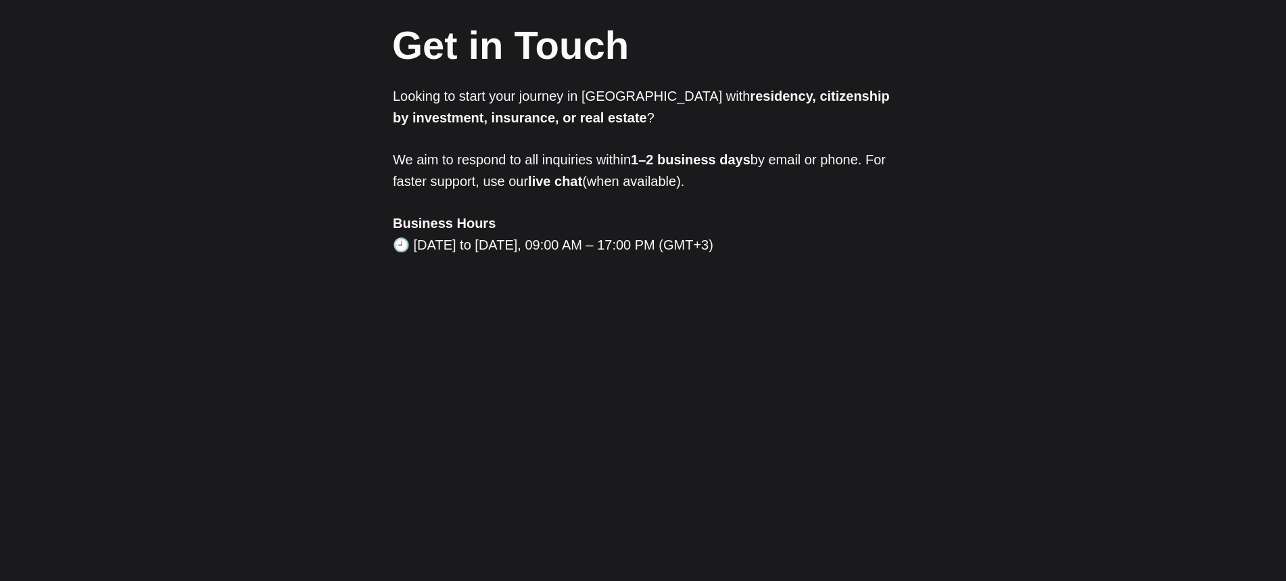
scroll to position [354, 0]
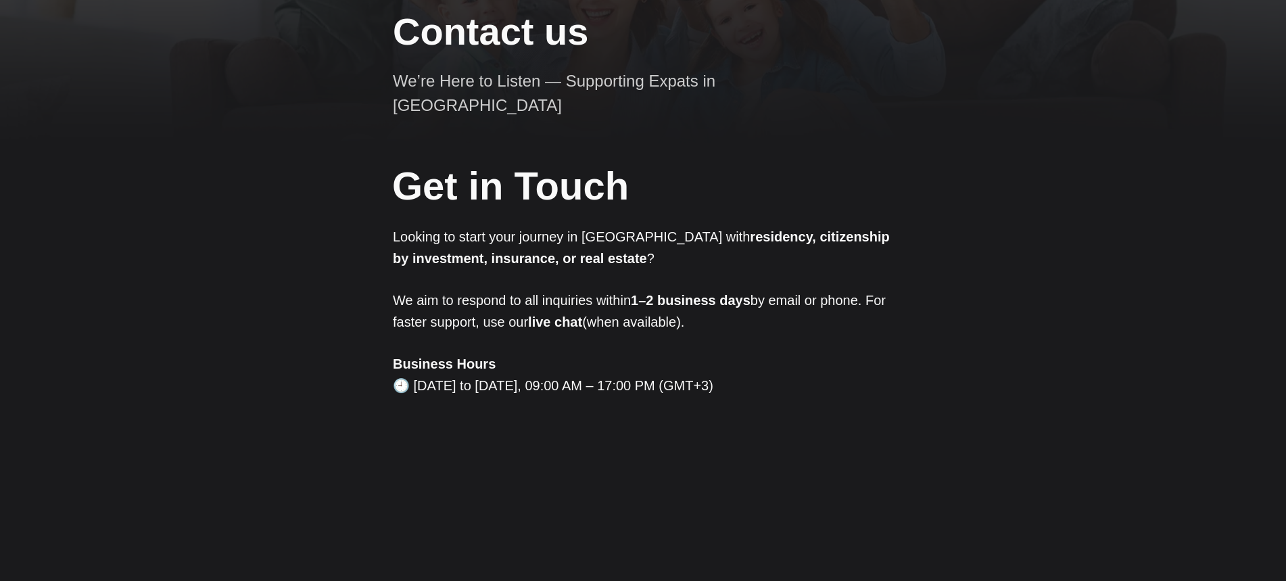
scroll to position [0, 0]
